Goal: Navigation & Orientation: Find specific page/section

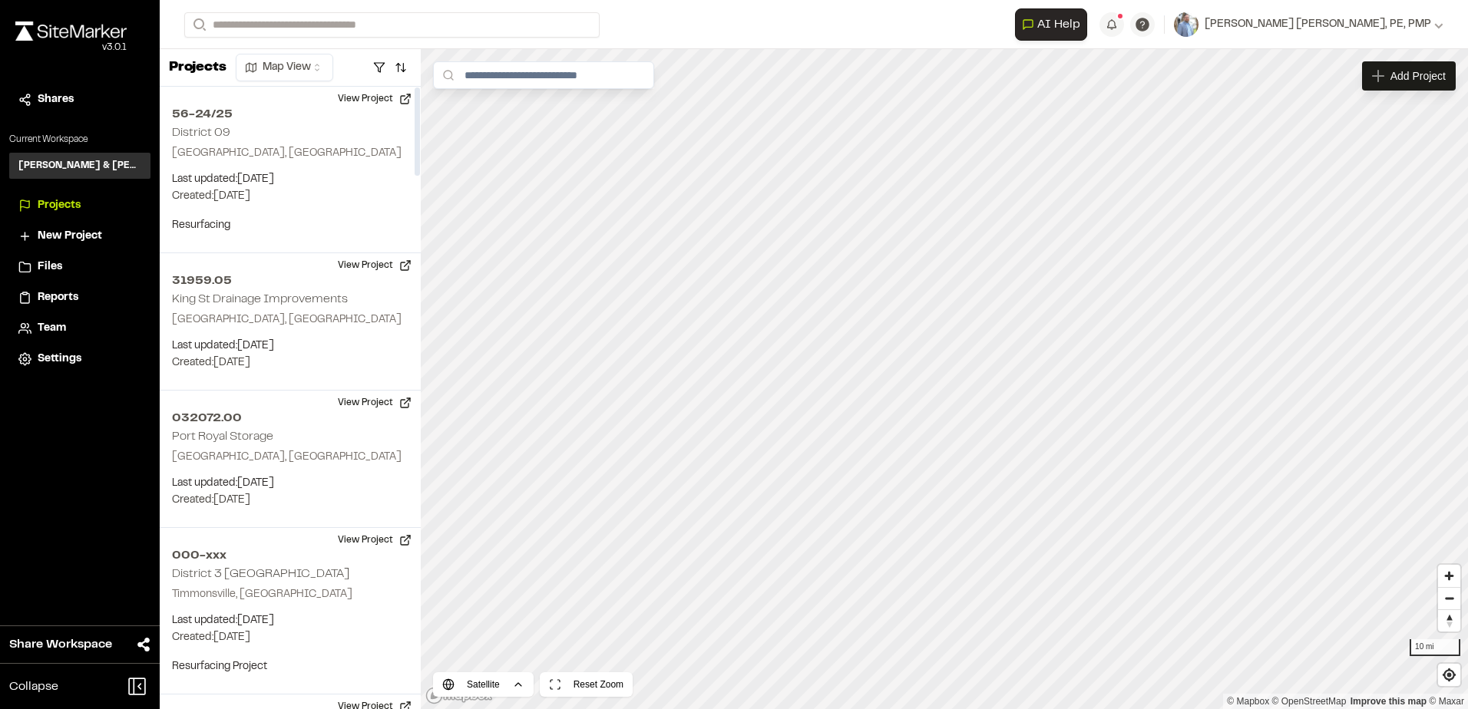
click at [20, 28] on img at bounding box center [70, 30] width 111 height 19
click at [72, 531] on div "Close sidebar v 3.0.1 Shares Current Workspace [PERSON_NAME] & [PERSON_NAME] In…" at bounding box center [80, 354] width 160 height 709
click at [29, 46] on div "v 3.0.1" at bounding box center [70, 48] width 111 height 14
